Goal: Information Seeking & Learning: Learn about a topic

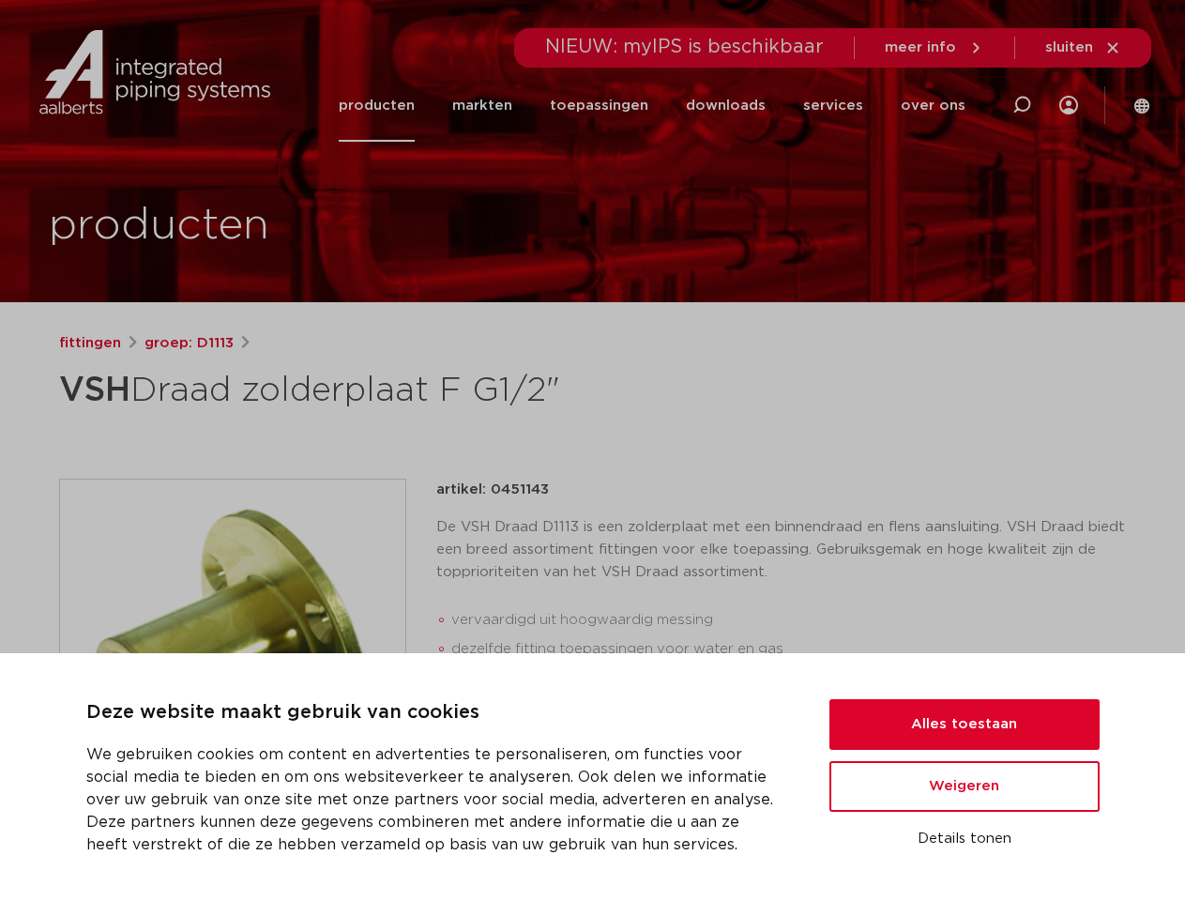
click at [592, 450] on div "fittingen groep: D1113 VSH Draad zolderplaat F G1/2"" at bounding box center [593, 747] width 1098 height 831
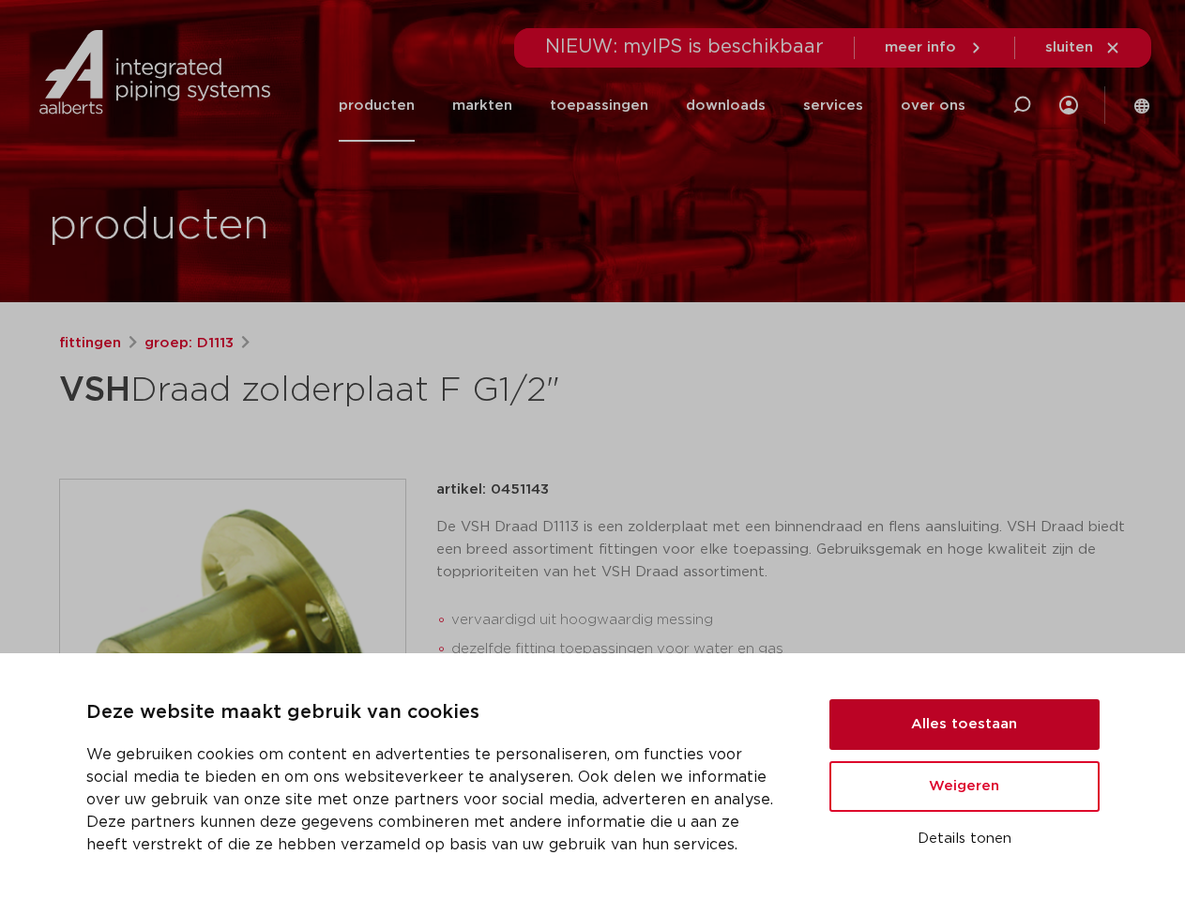
click at [964, 724] on button "Alles toestaan" at bounding box center [964, 724] width 270 height 51
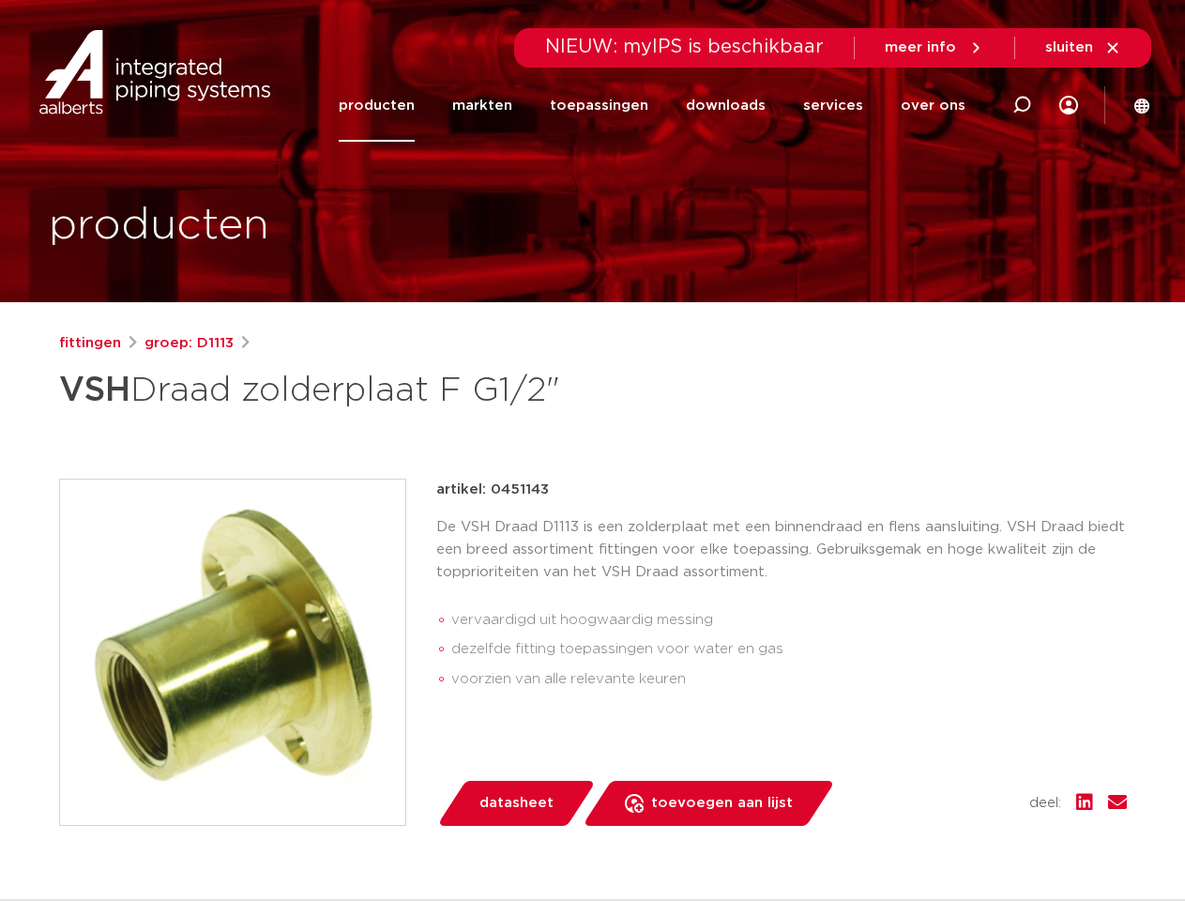
click at [964, 786] on div "datasheet toevoegen aan lijst opslaan in my IPS verwijder uit lijst deel:" at bounding box center [788, 803] width 675 height 45
click at [964, 839] on div "fittingen groep: D1113 VSH Draad zolderplaat F G1/2"" at bounding box center [593, 747] width 1098 height 831
click at [661, 105] on li "toepassingen" at bounding box center [599, 105] width 136 height 72
click at [1022, 105] on icon at bounding box center [1021, 105] width 23 height 23
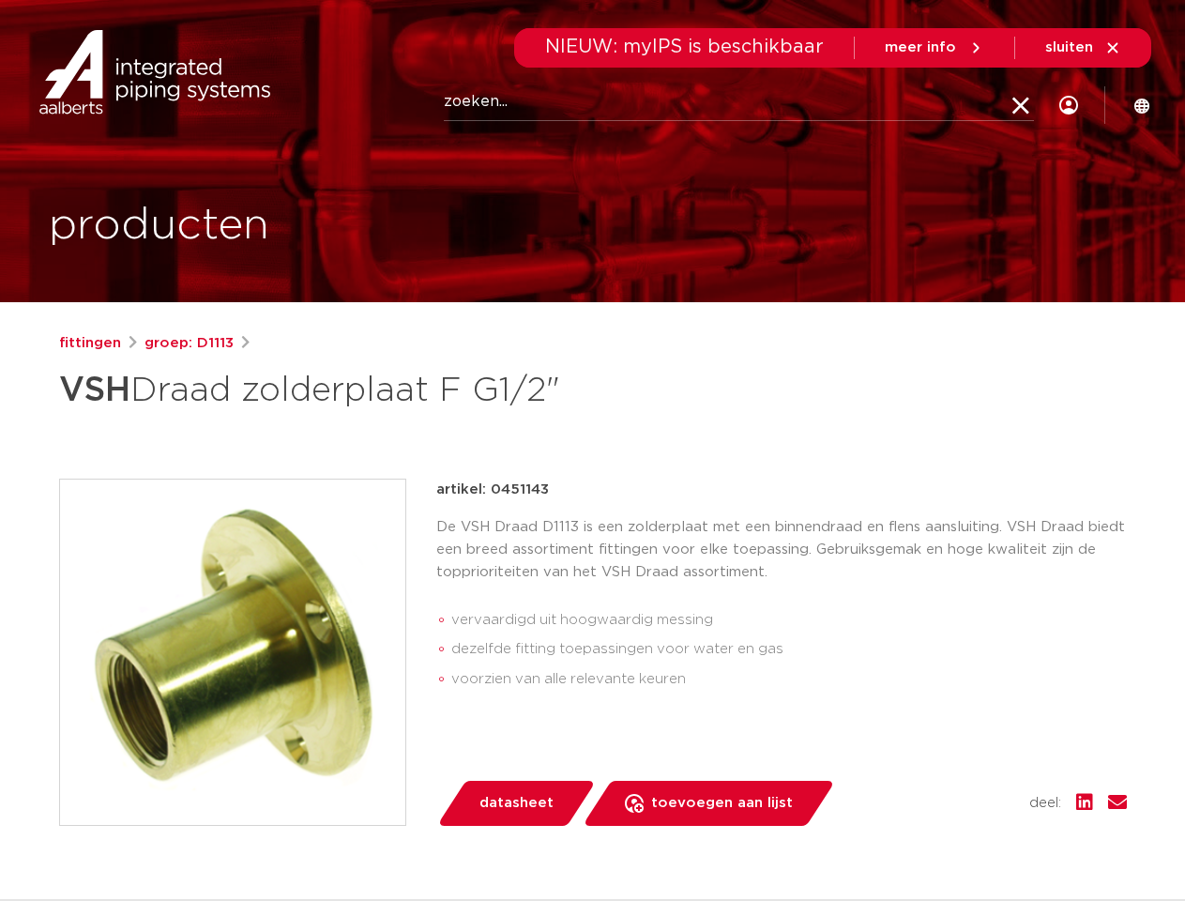
click at [1084, 48] on span "sluiten" at bounding box center [1069, 47] width 48 height 14
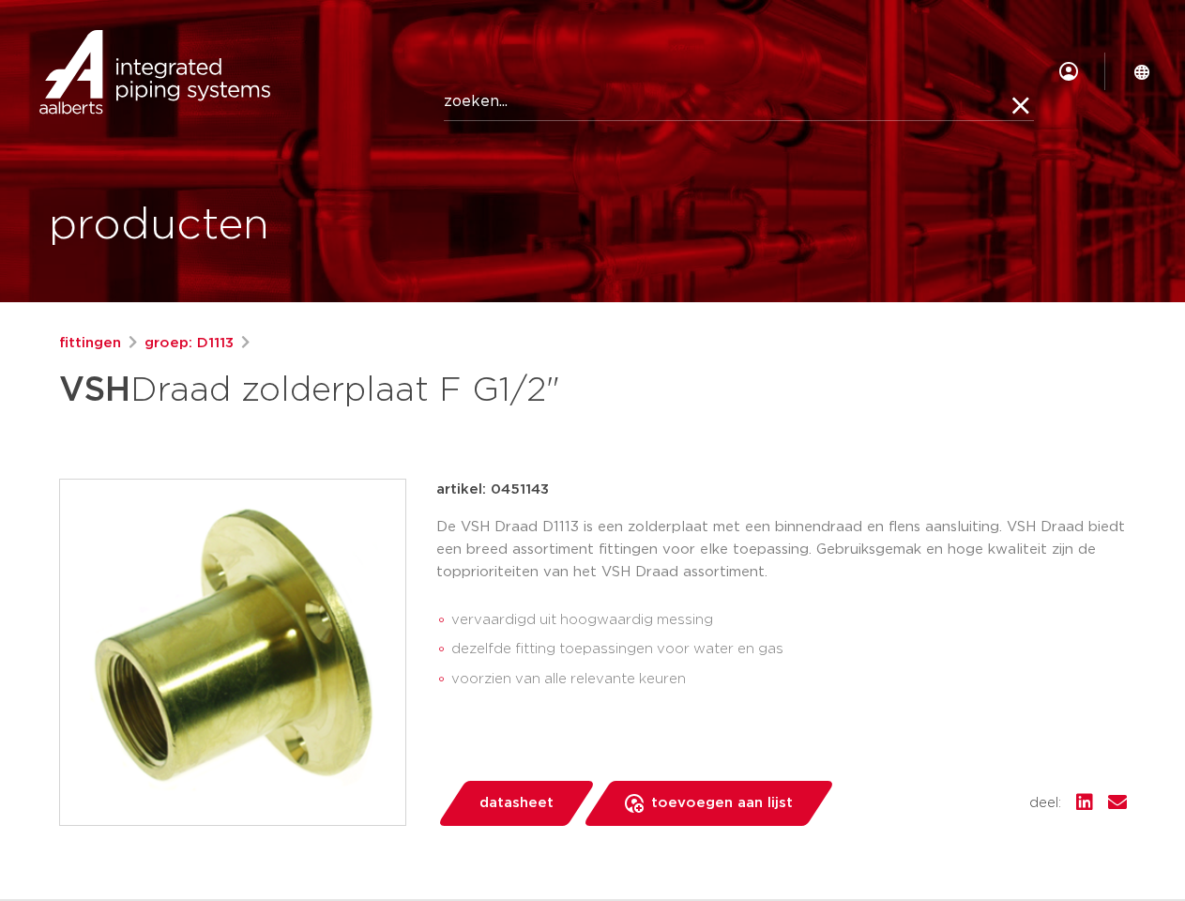
click at [233, 651] on img at bounding box center [232, 651] width 345 height 345
